Goal: Task Accomplishment & Management: Use online tool/utility

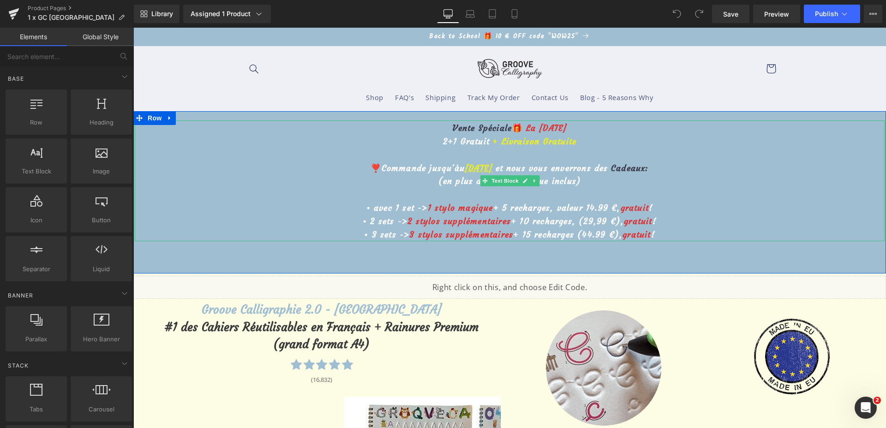
click at [458, 158] on p "To enrich screen reader interactions, please activate Accessibility in Grammarl…" at bounding box center [509, 155] width 749 height 13
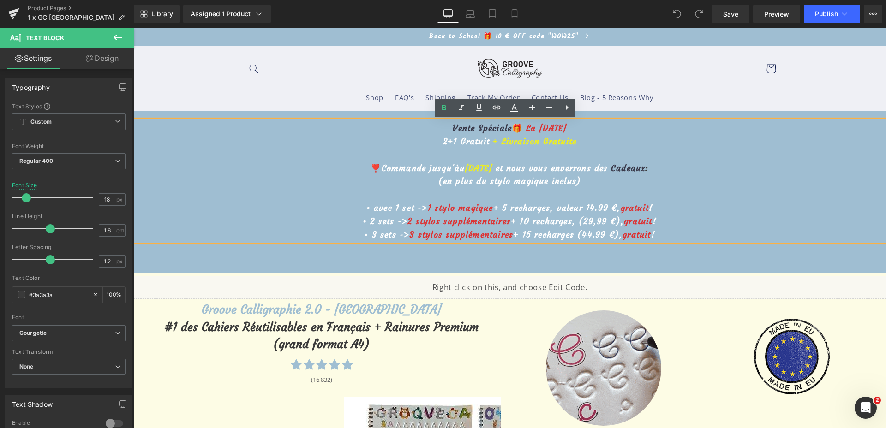
click at [464, 170] on u "[DATE]" at bounding box center [478, 168] width 28 height 11
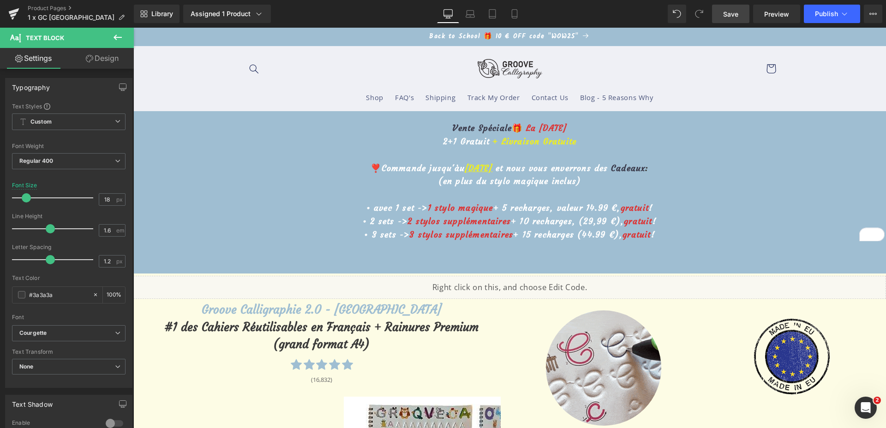
click at [734, 18] on link "Save" at bounding box center [730, 14] width 37 height 18
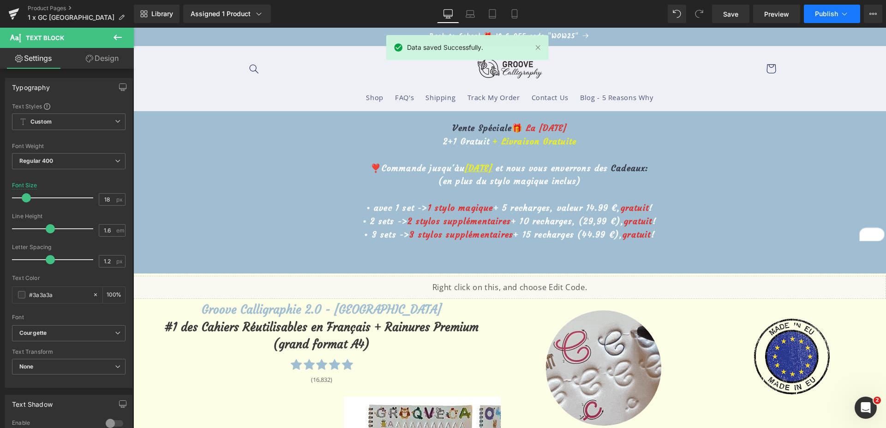
click at [832, 12] on span "Publish" at bounding box center [826, 13] width 23 height 7
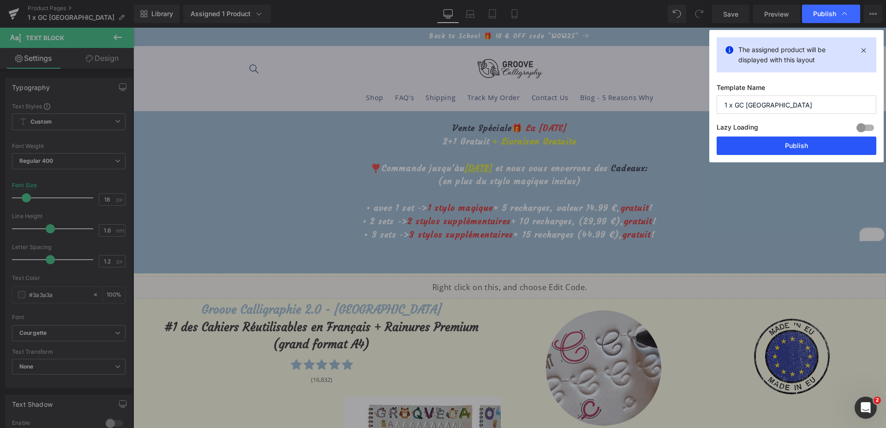
click at [789, 143] on button "Publish" at bounding box center [796, 146] width 160 height 18
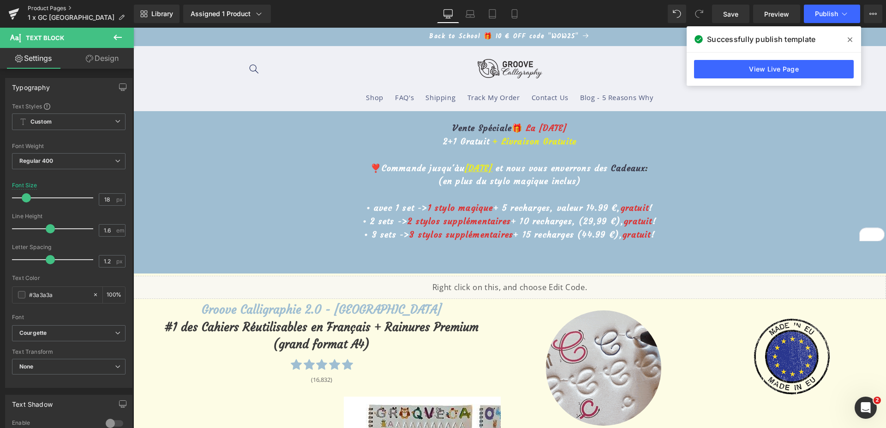
click at [48, 9] on link "Product Pages" at bounding box center [81, 8] width 106 height 7
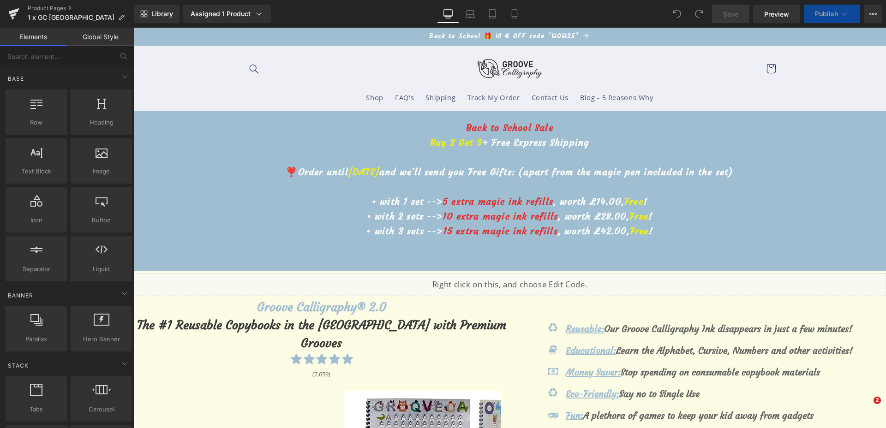
click at [359, 177] on span "October 10th" at bounding box center [363, 172] width 31 height 12
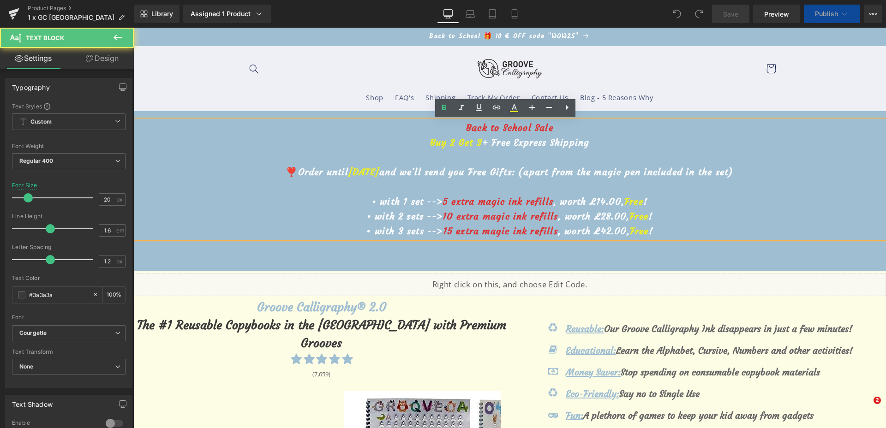
click at [372, 171] on span "October 10th" at bounding box center [363, 172] width 31 height 12
click at [377, 172] on span "October 10th" at bounding box center [363, 172] width 31 height 12
